Goal: Information Seeking & Learning: Learn about a topic

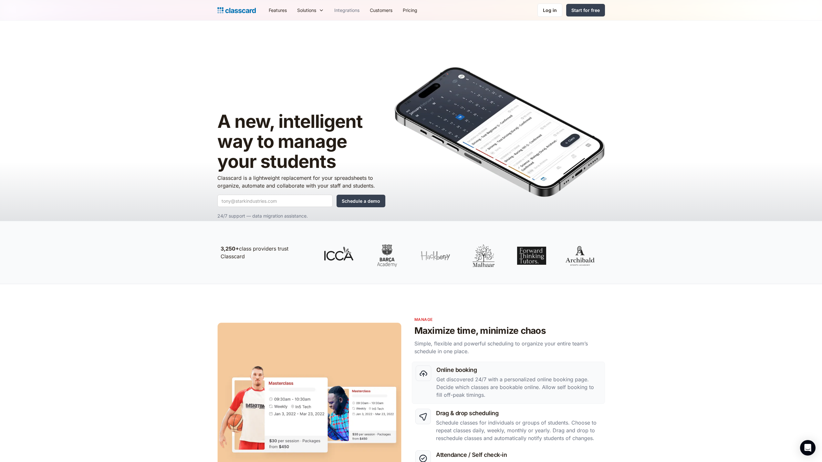
click at [351, 10] on link "Integrations" at bounding box center [347, 10] width 36 height 15
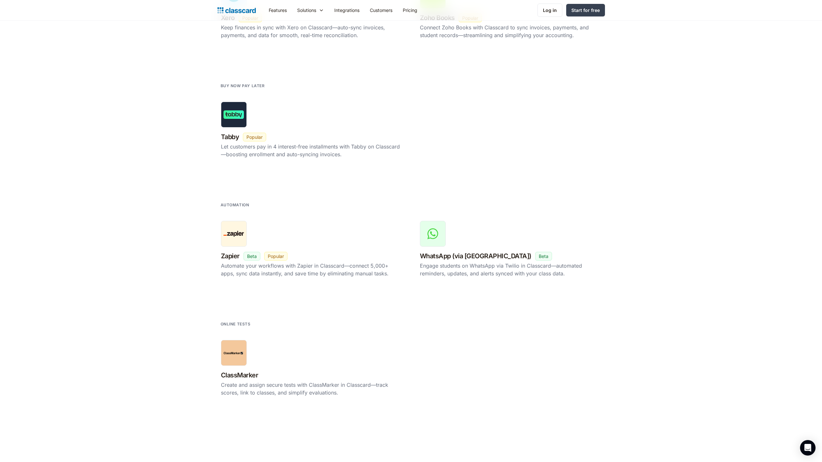
scroll to position [1131, 0]
